Goal: Check status: Check status

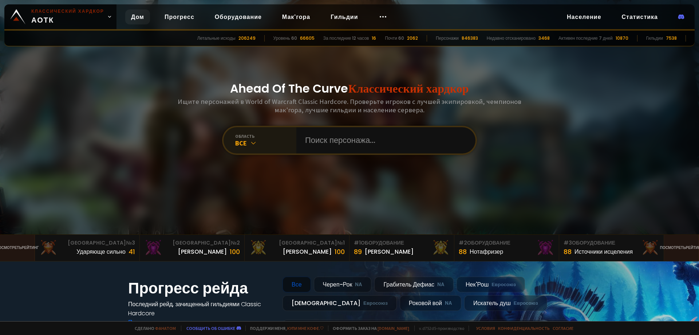
click at [272, 141] on div "Все" at bounding box center [265, 143] width 61 height 8
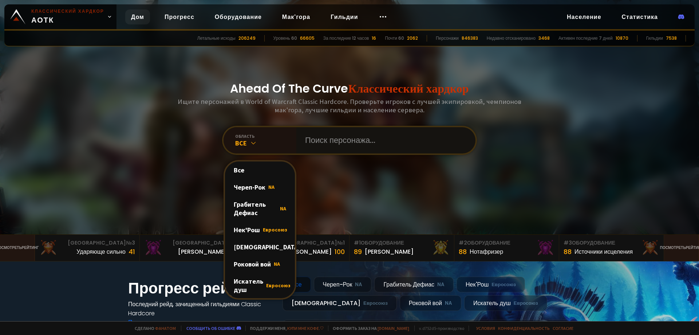
click at [313, 140] on input "text" at bounding box center [384, 140] width 166 height 26
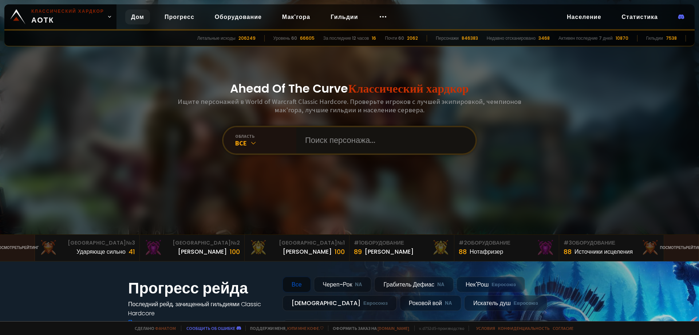
paste input "rozmarisha"
type input "rozmarisha"
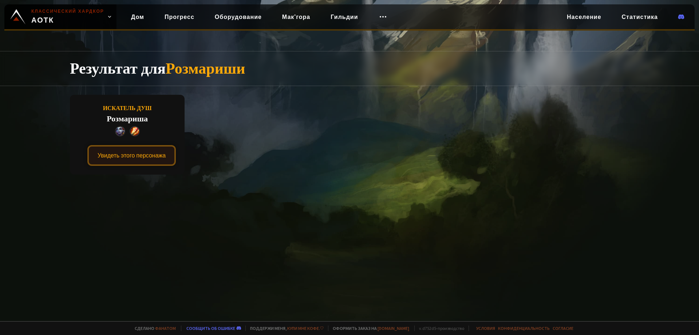
click at [129, 161] on button "Увидеть этого персонажа" at bounding box center [131, 155] width 89 height 21
